Goal: Task Accomplishment & Management: Manage account settings

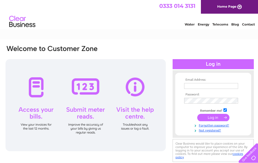
type input "[EMAIL_ADDRESS][DOMAIN_NAME]"
click at [214, 117] on input "submit" at bounding box center [213, 117] width 32 height 7
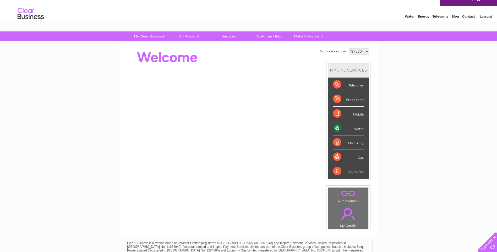
scroll to position [7, 0]
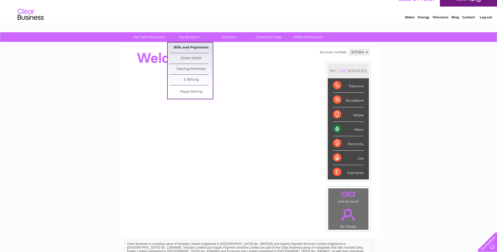
click at [198, 49] on link "Bills and Payments" at bounding box center [191, 47] width 43 height 10
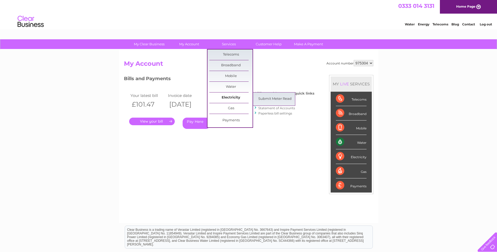
click at [220, 95] on link "Electricity" at bounding box center [230, 98] width 43 height 10
